Goal: Use online tool/utility: Utilize a website feature to perform a specific function

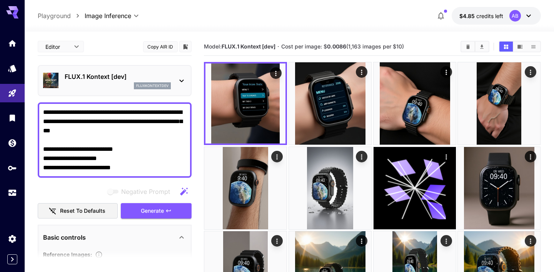
click at [135, 138] on textarea "**********" at bounding box center [114, 140] width 143 height 65
click at [9, 49] on link at bounding box center [12, 43] width 25 height 19
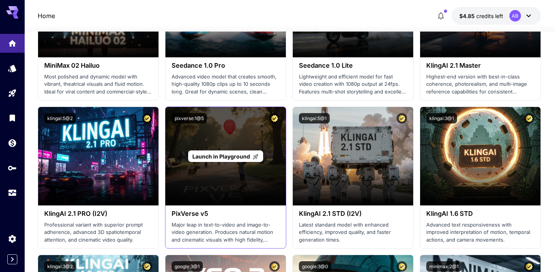
scroll to position [285, 0]
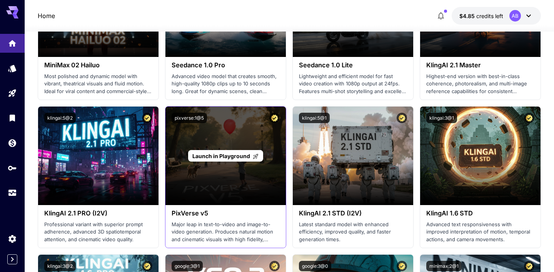
click at [245, 153] on span "Launch in Playground" at bounding box center [221, 156] width 58 height 7
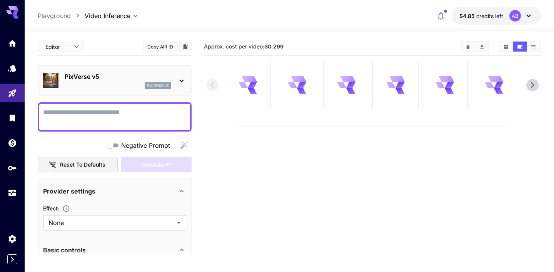
scroll to position [139, 0]
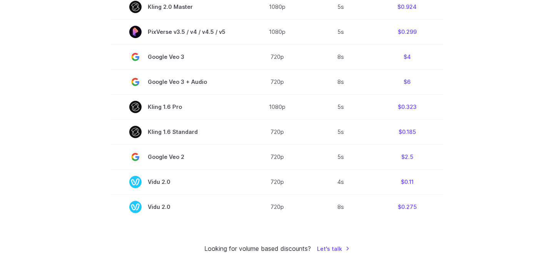
scroll to position [527, 0]
